Goal: Task Accomplishment & Management: Use online tool/utility

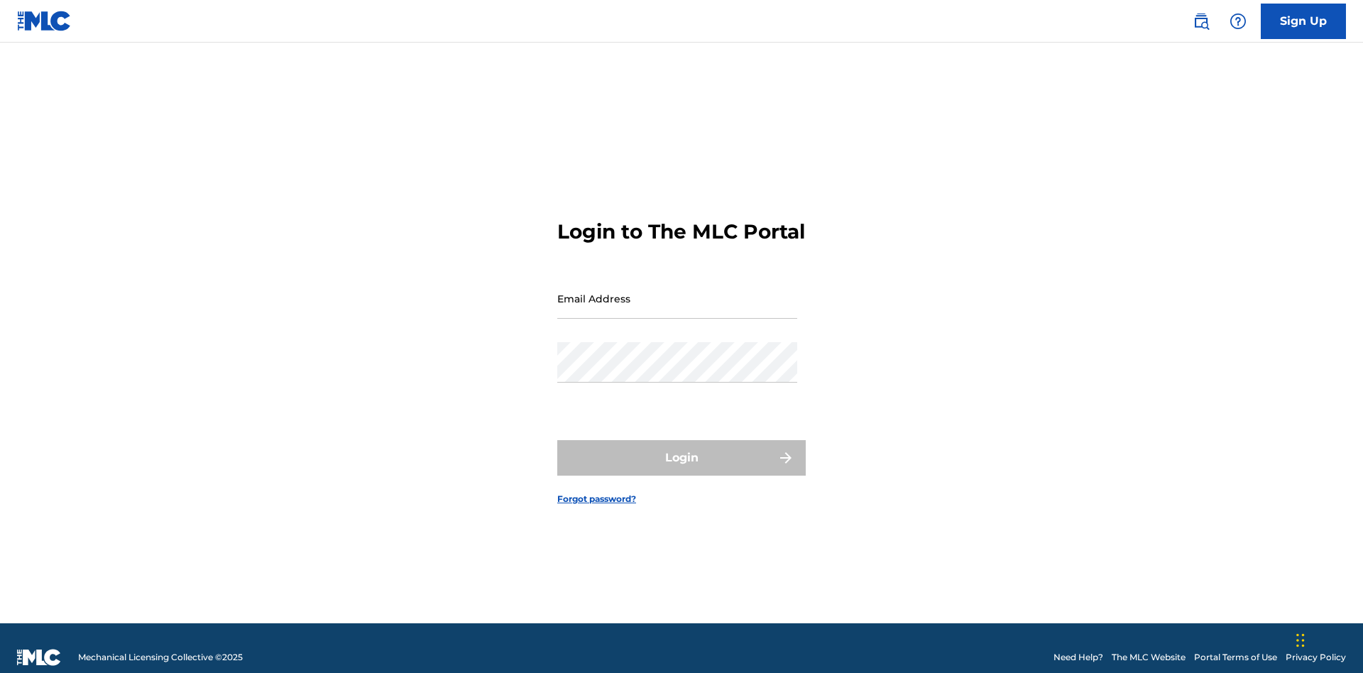
scroll to position [18, 0]
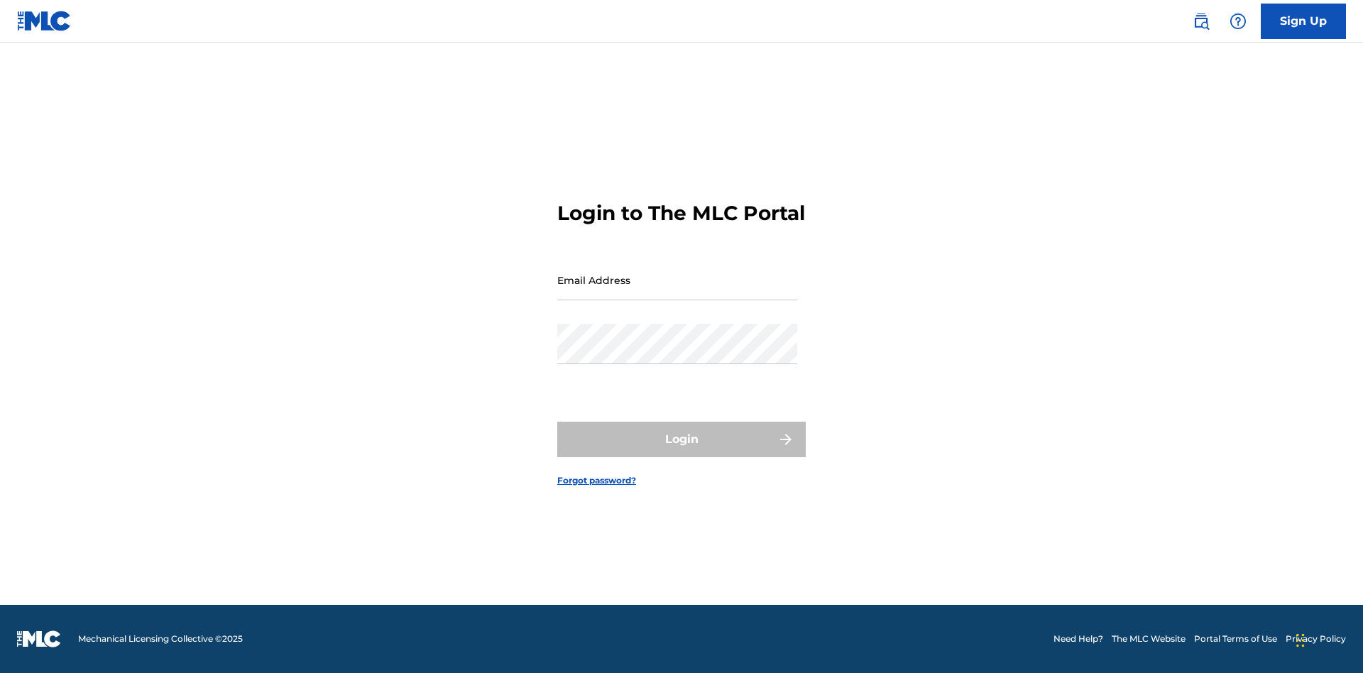
click at [677, 292] on input "Email Address" at bounding box center [677, 280] width 240 height 40
type input "[EMAIL_ADDRESS][DOMAIN_NAME]"
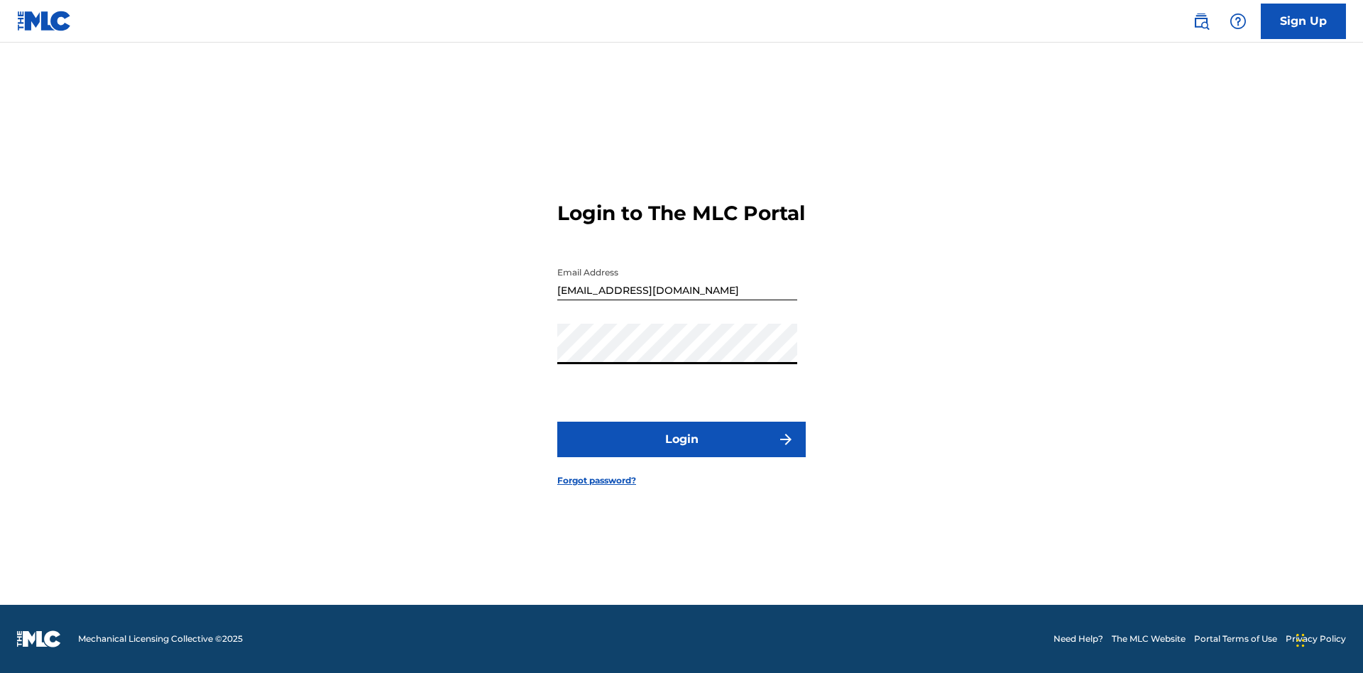
click at [682, 452] on button "Login" at bounding box center [681, 440] width 249 height 36
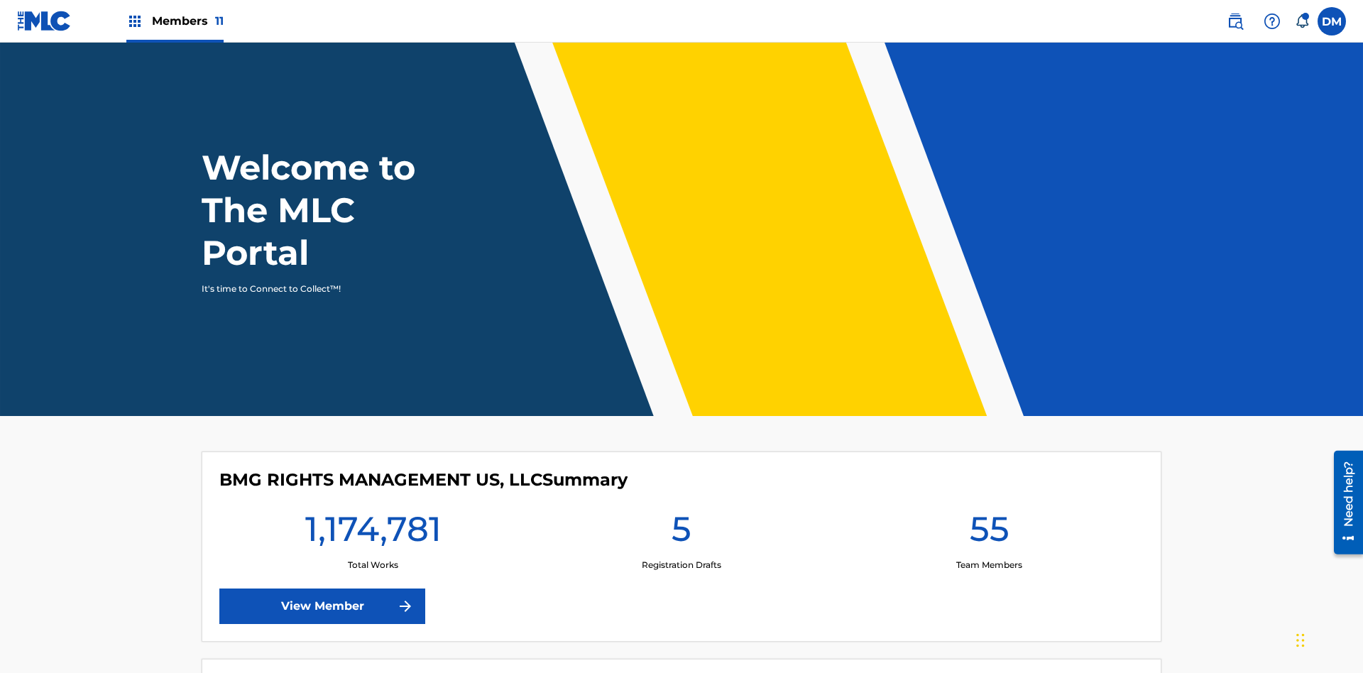
scroll to position [61, 0]
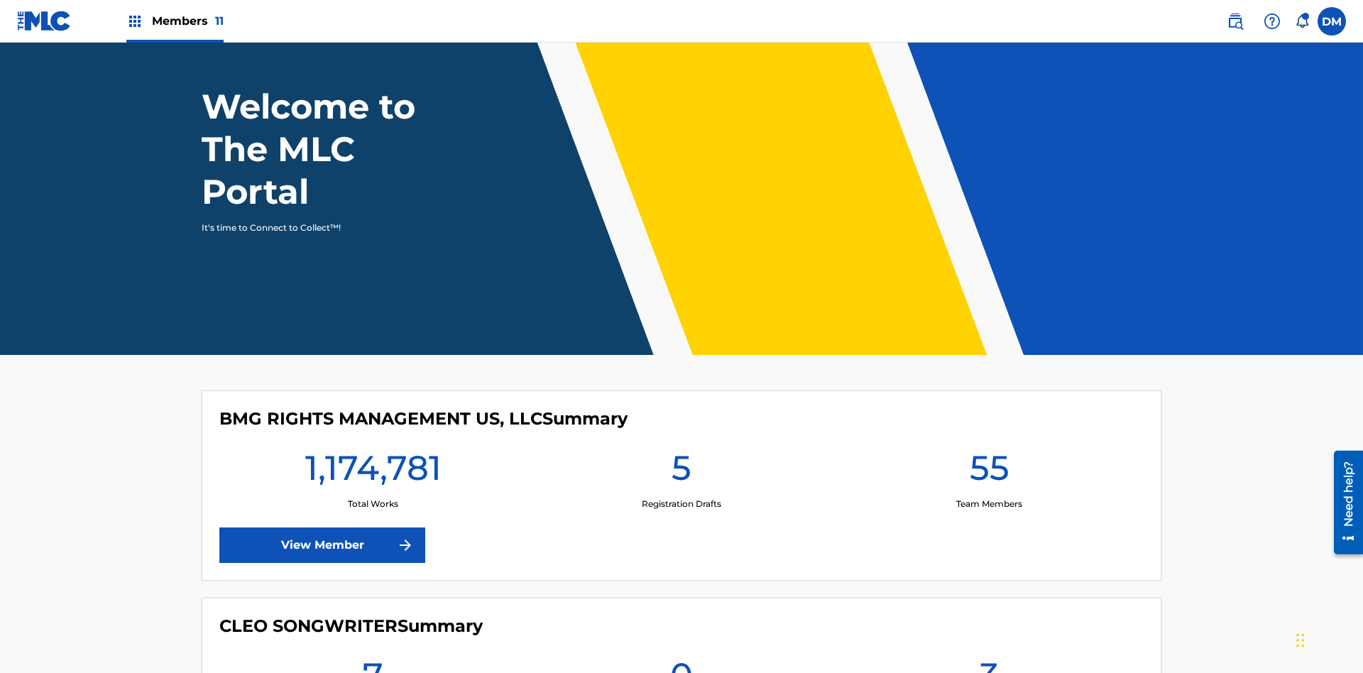
click at [175, 21] on span "Members 11" at bounding box center [188, 21] width 72 height 16
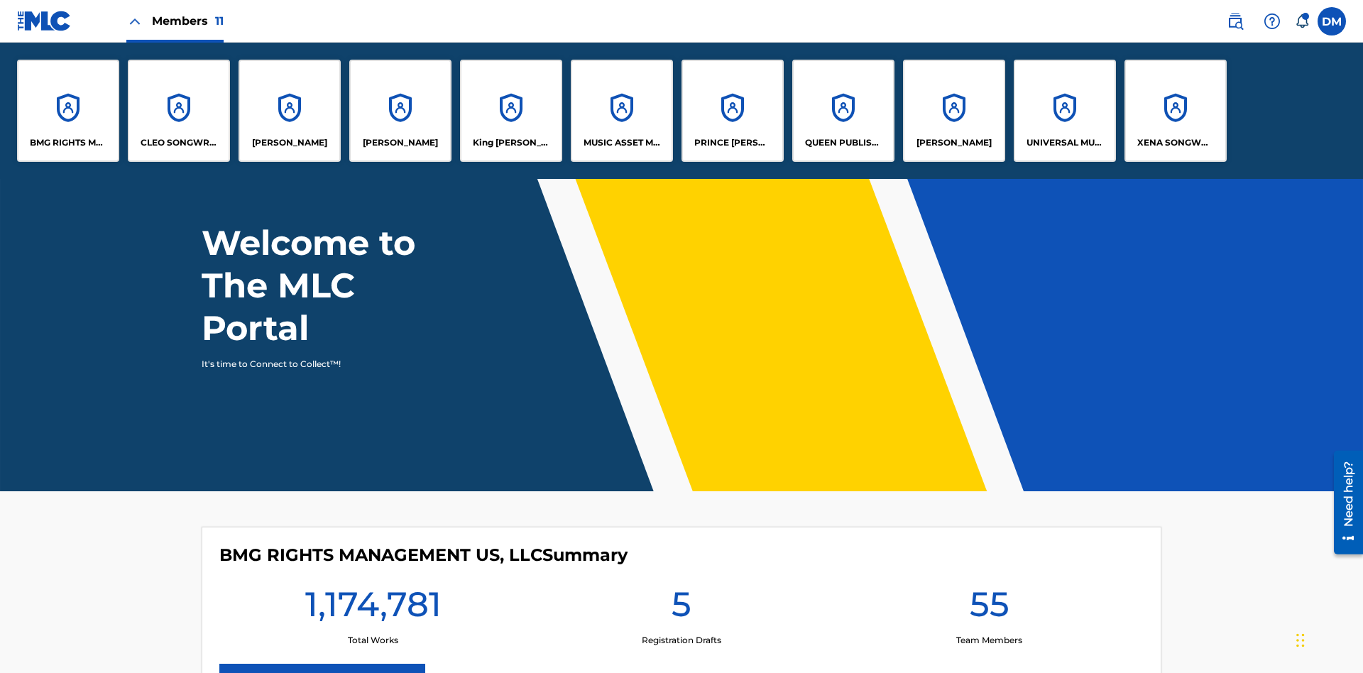
scroll to position [0, 0]
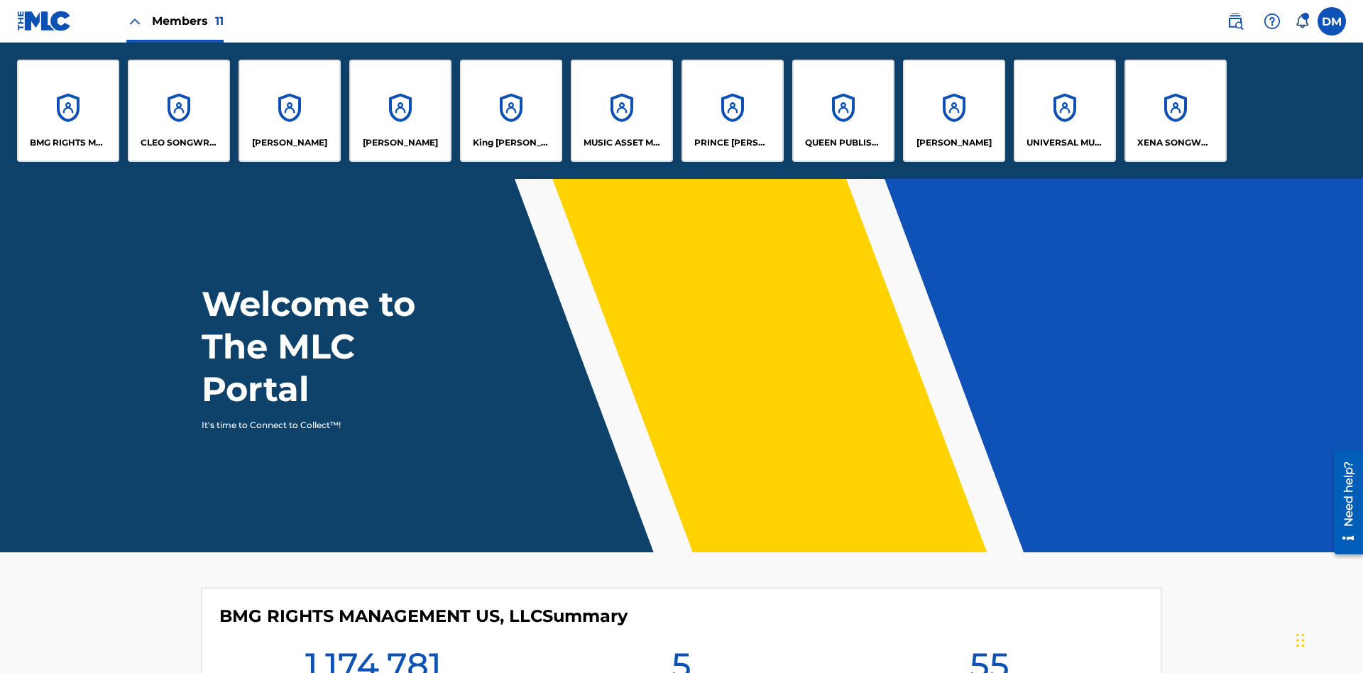
click at [1065, 143] on p "UNIVERSAL MUSIC PUB GROUP" at bounding box center [1065, 142] width 77 height 13
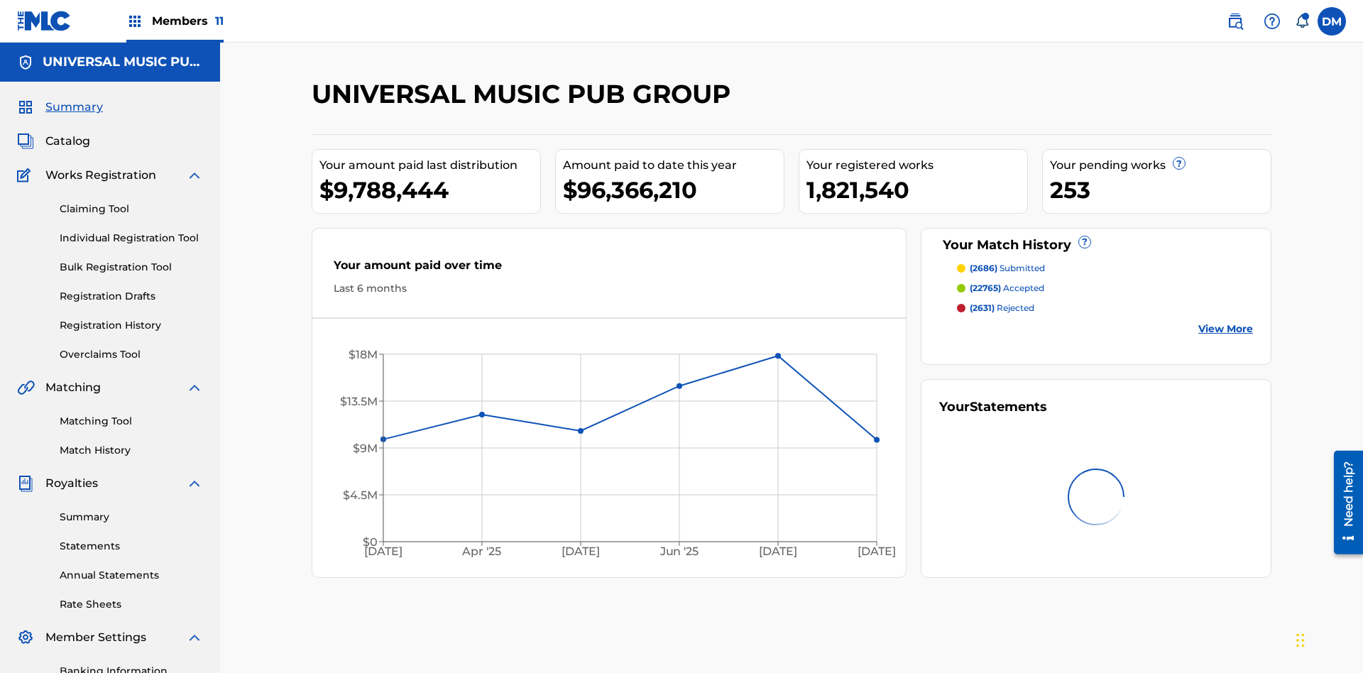
click at [131, 231] on link "Individual Registration Tool" at bounding box center [131, 238] width 143 height 15
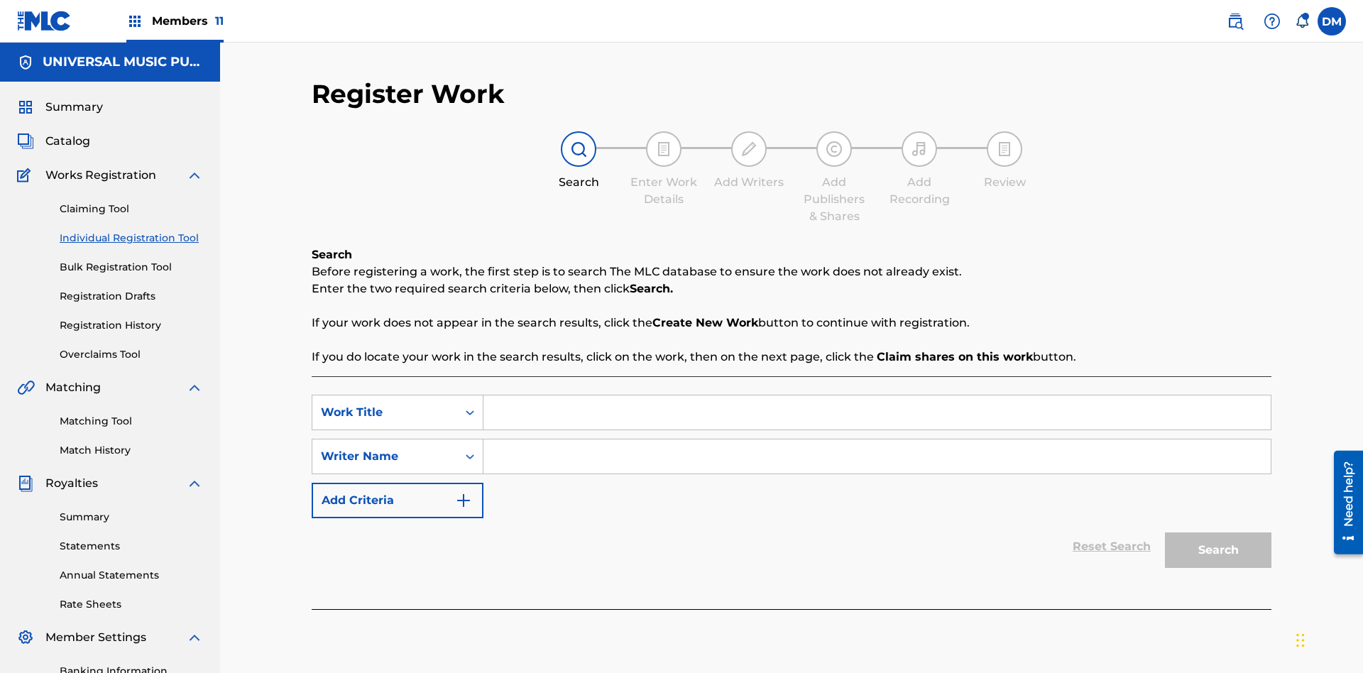
click at [877, 396] on input "Search Form" at bounding box center [878, 413] width 788 height 34
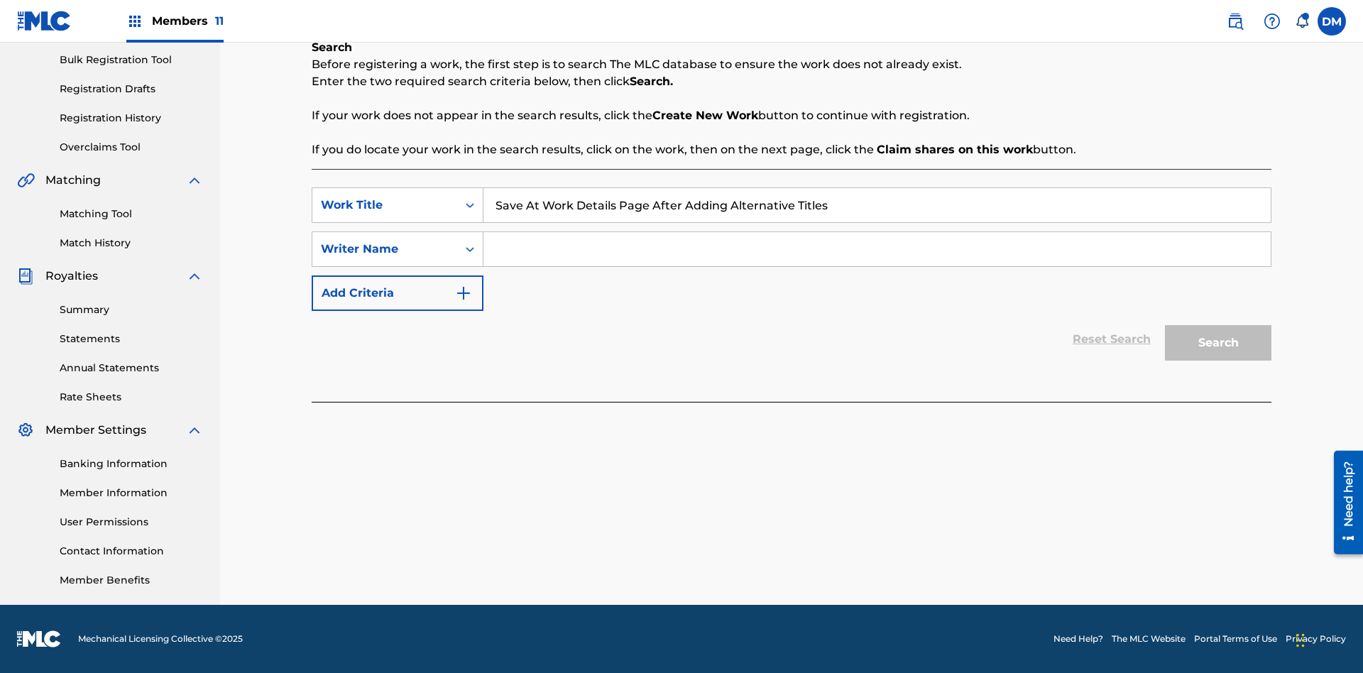
type input "Save At Work Details Page After Adding Alternative Titles"
click at [877, 249] on input "Search Form" at bounding box center [878, 249] width 788 height 34
type input "QWERTYUIOP"
click at [1219, 343] on button "Search" at bounding box center [1218, 343] width 107 height 36
